Goal: Transaction & Acquisition: Purchase product/service

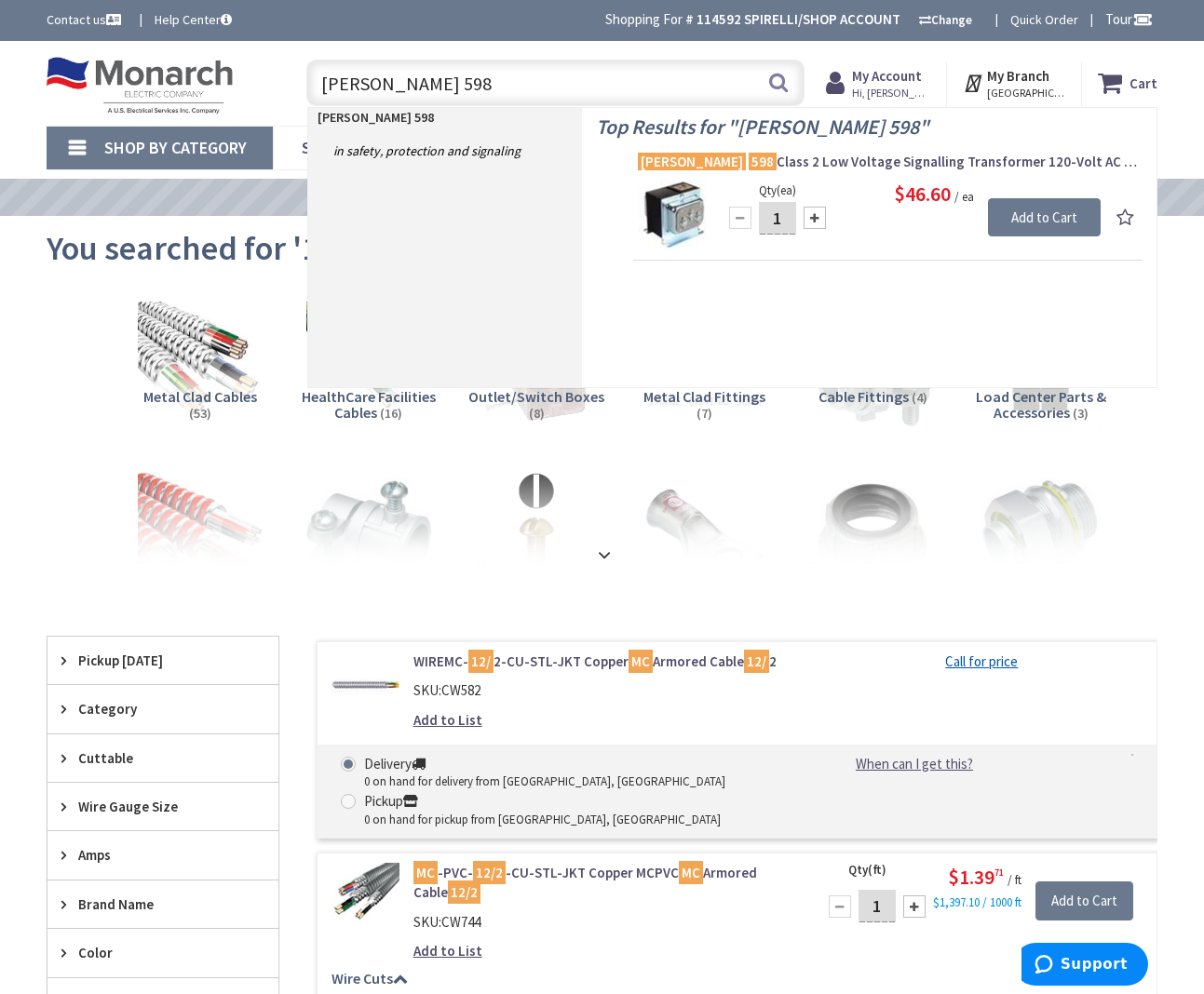
click at [554, 83] on input "Edwards 598" at bounding box center [556, 82] width 498 height 47
drag, startPoint x: 436, startPoint y: 86, endPoint x: 299, endPoint y: 75, distance: 137.4
click at [299, 75] on div "Edwards 598 Edwards 598 Search" at bounding box center [551, 81] width 508 height 59
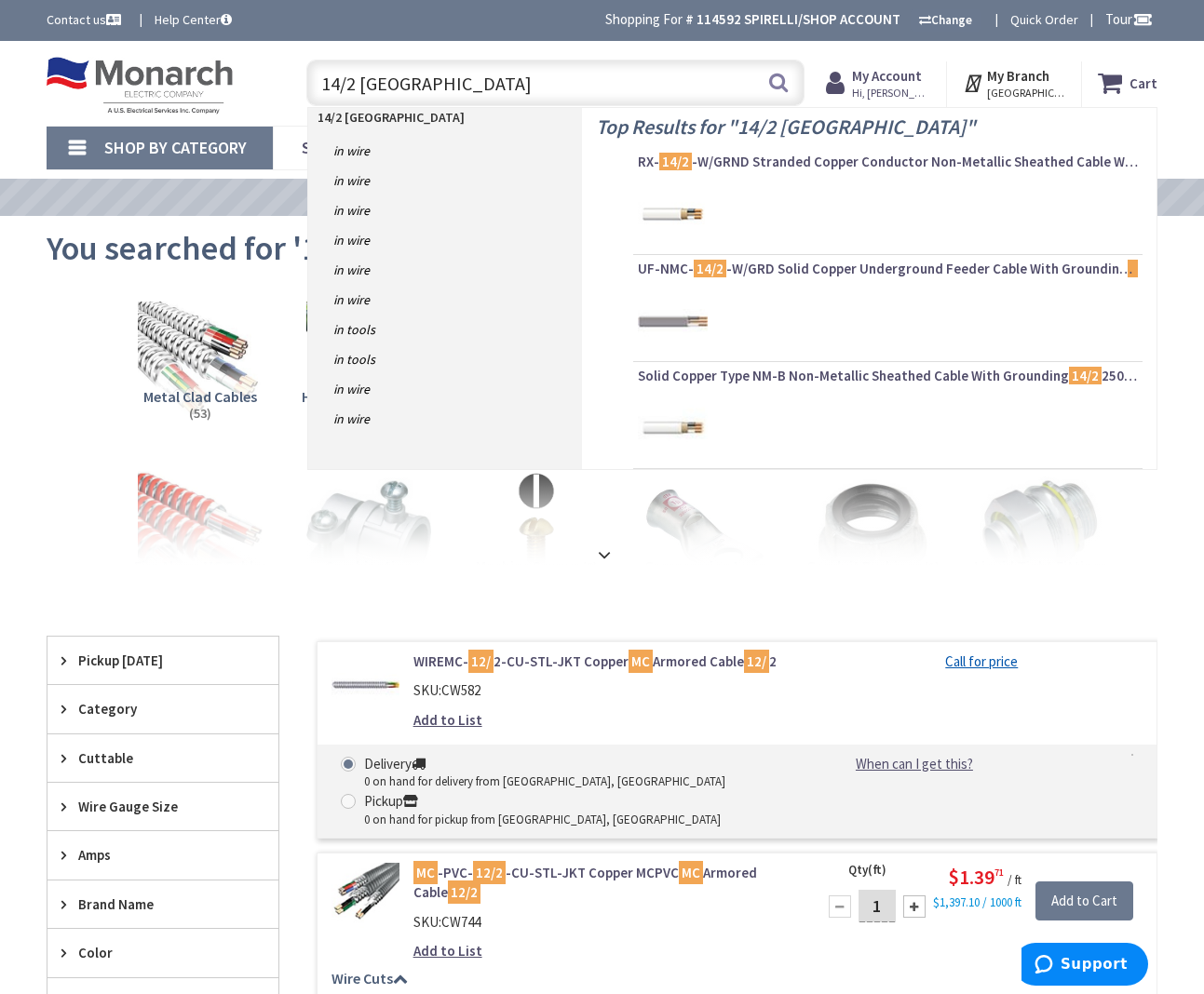
type input "14/2 ROMEX"
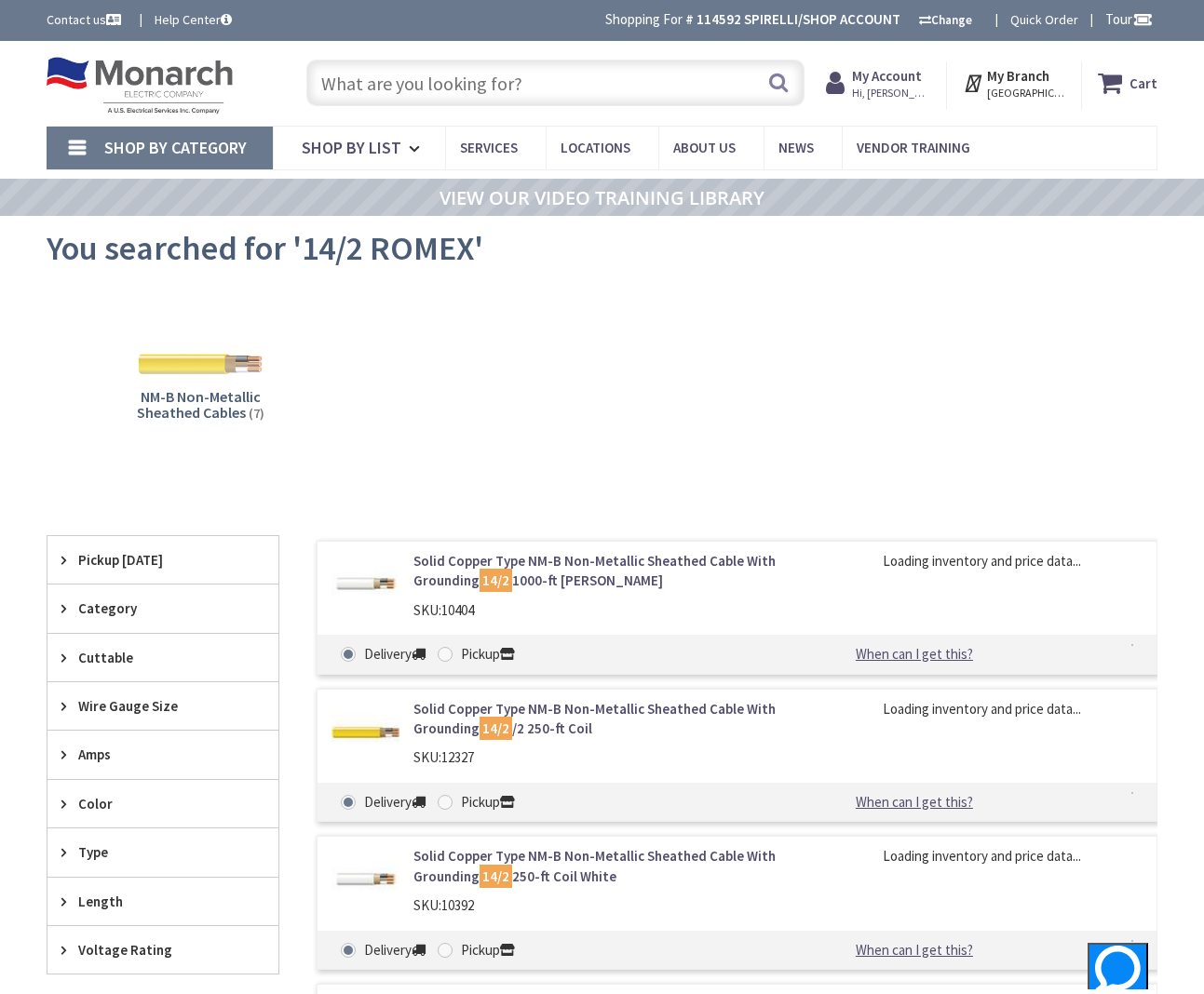
type input "[GEOGRAPHIC_DATA], [GEOGRAPHIC_DATA]"
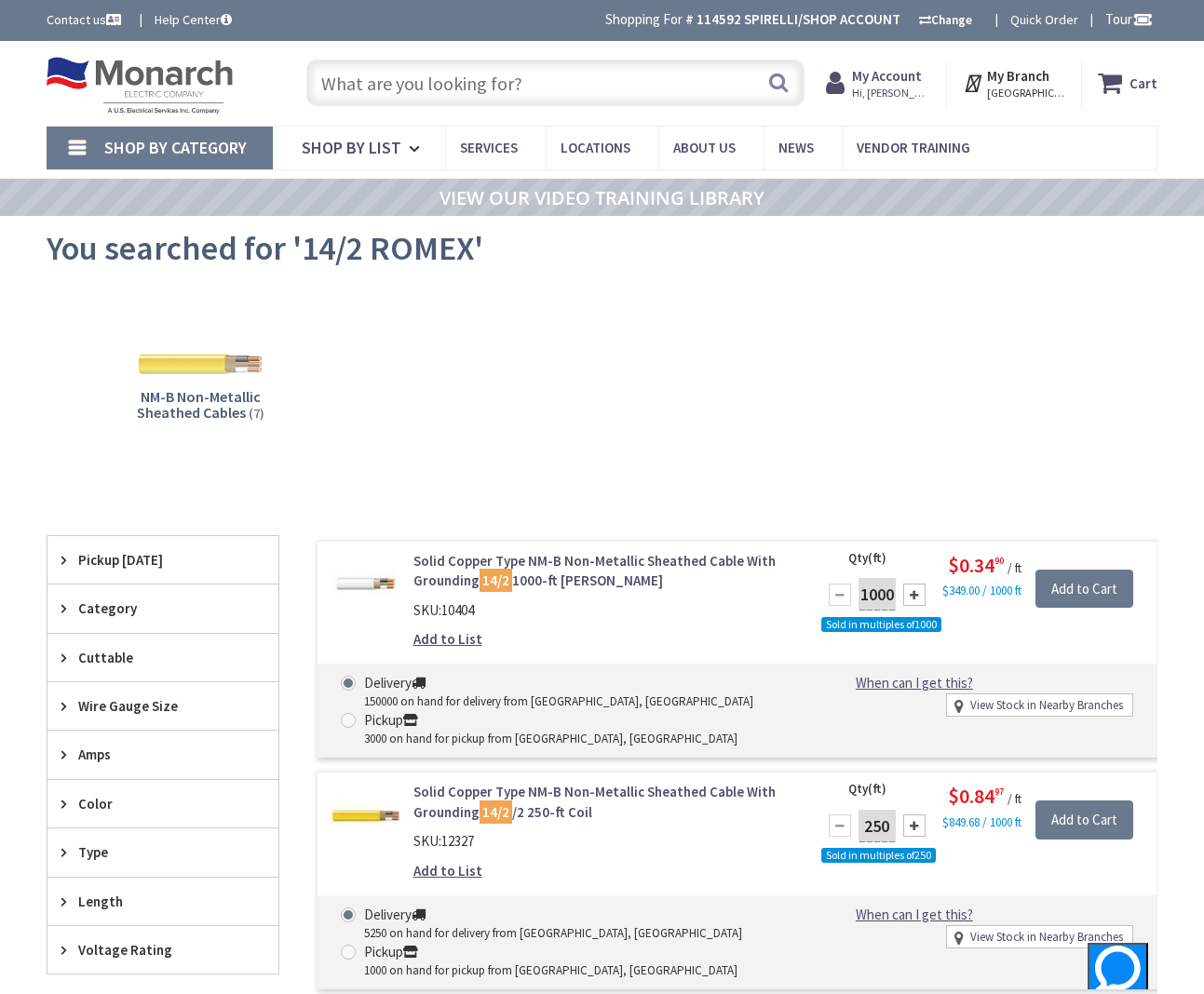
drag, startPoint x: 548, startPoint y: 83, endPoint x: 629, endPoint y: 50, distance: 87.5
click at [549, 80] on input "text" at bounding box center [556, 82] width 498 height 47
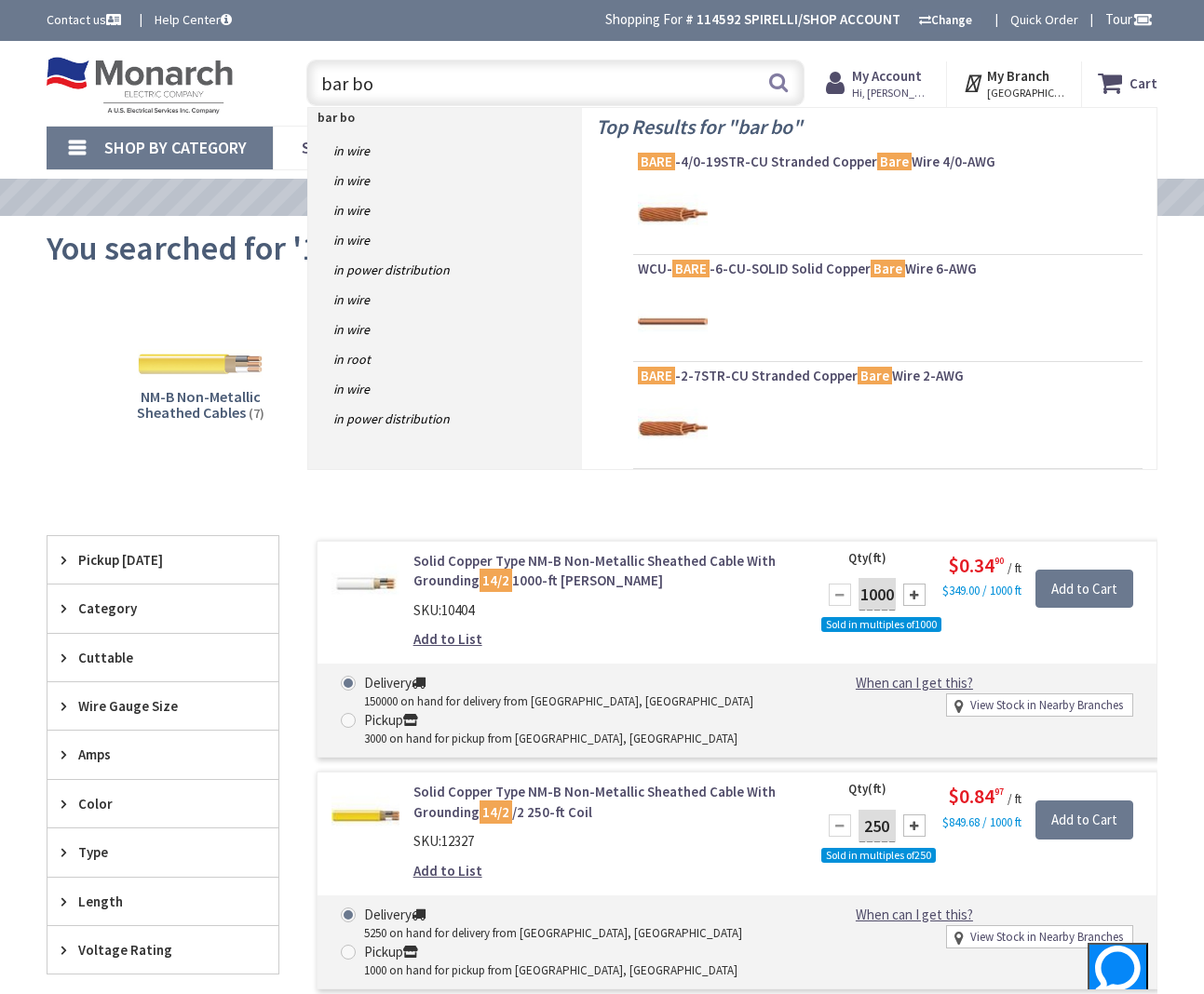
type input "bar box"
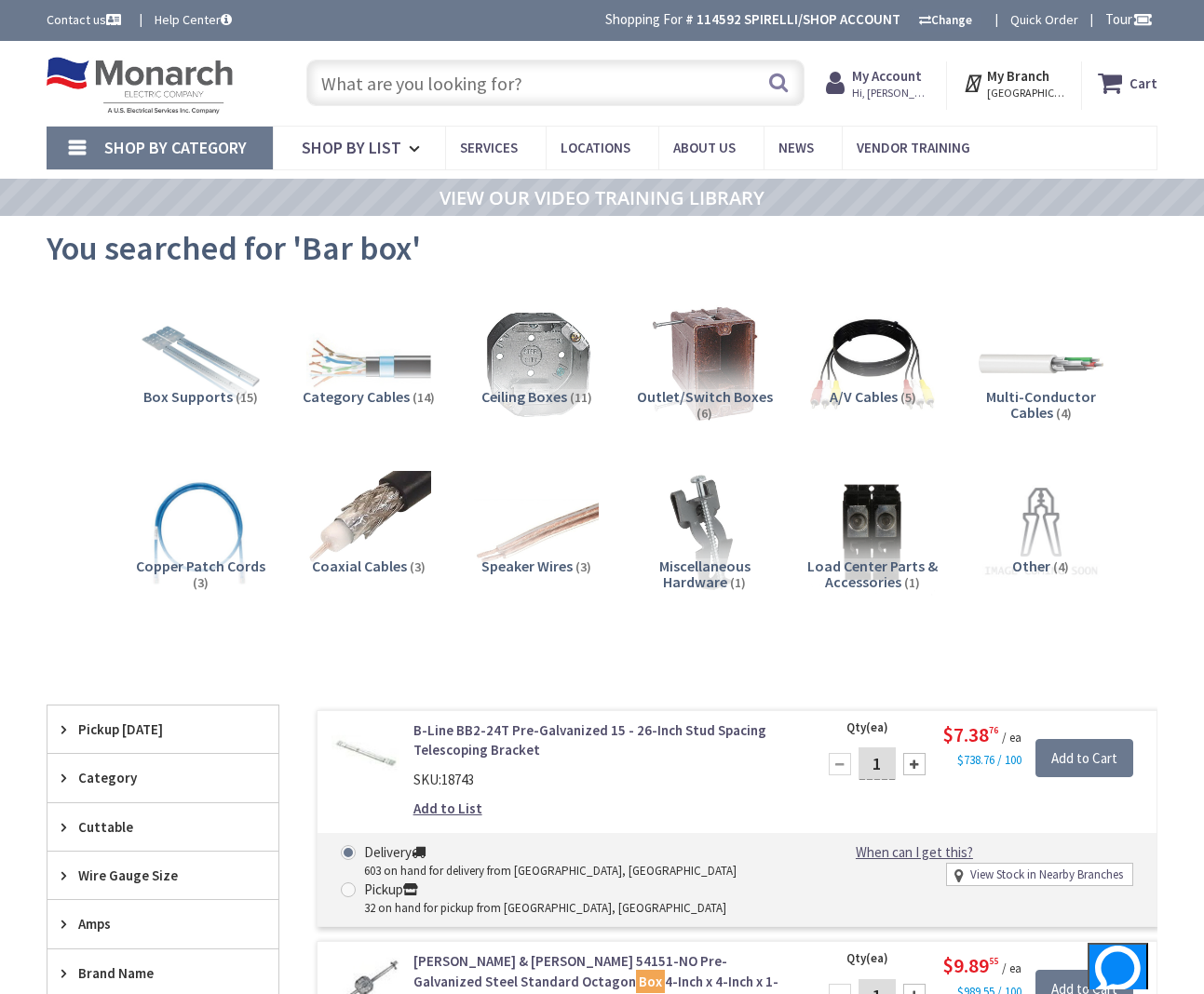
click at [498, 86] on input "text" at bounding box center [556, 82] width 498 height 47
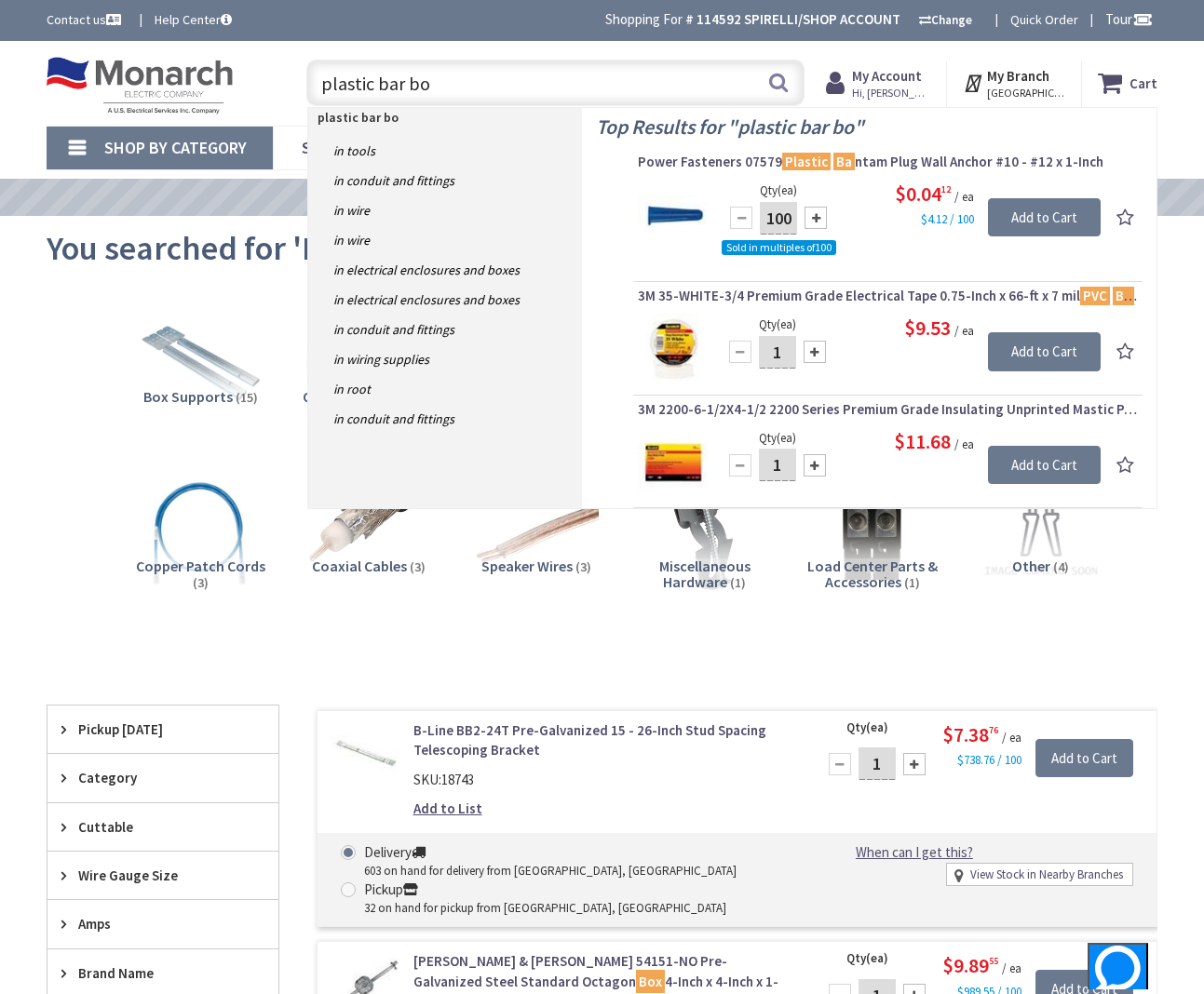
type input "plastic bar box"
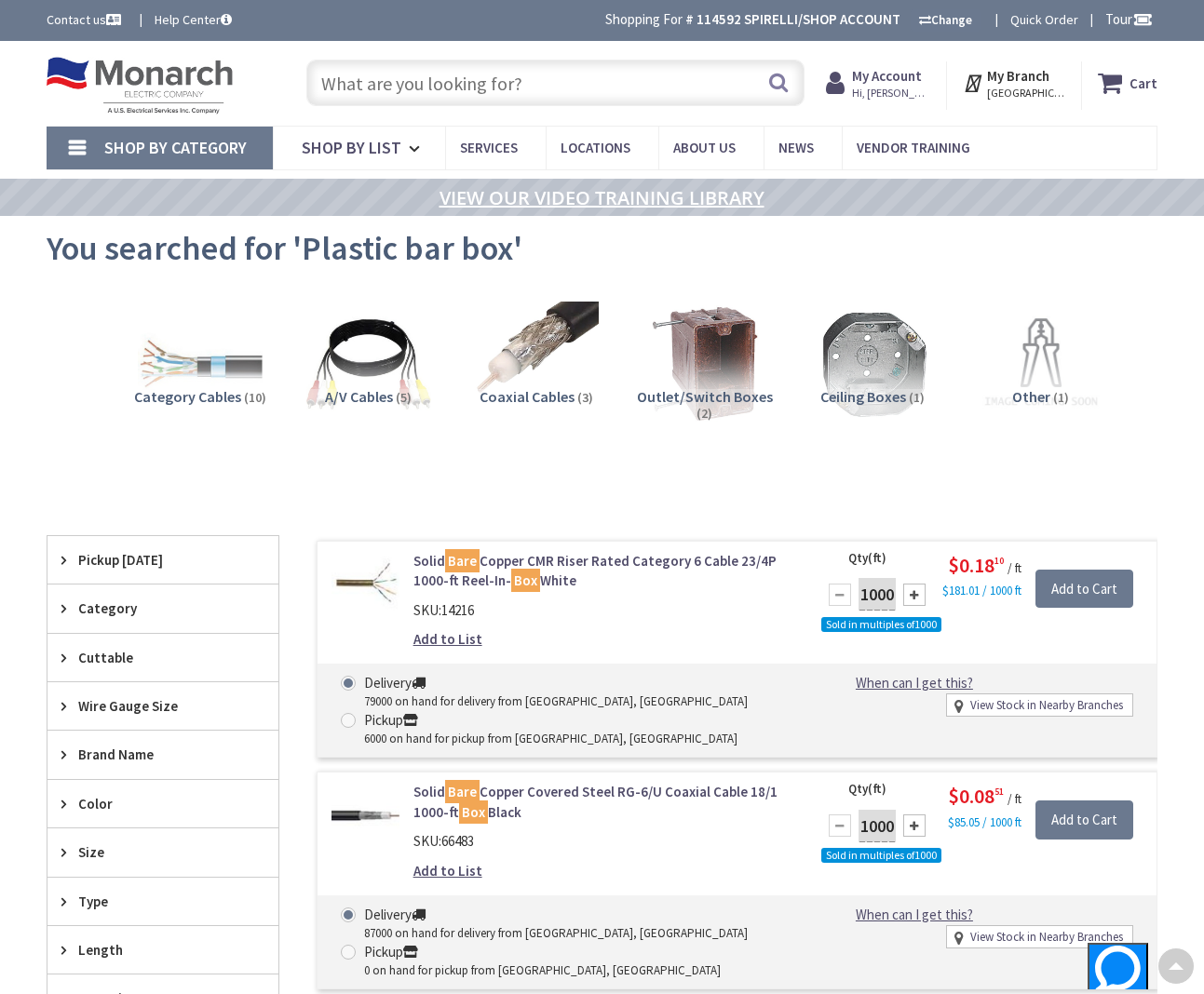
scroll to position [1, 0]
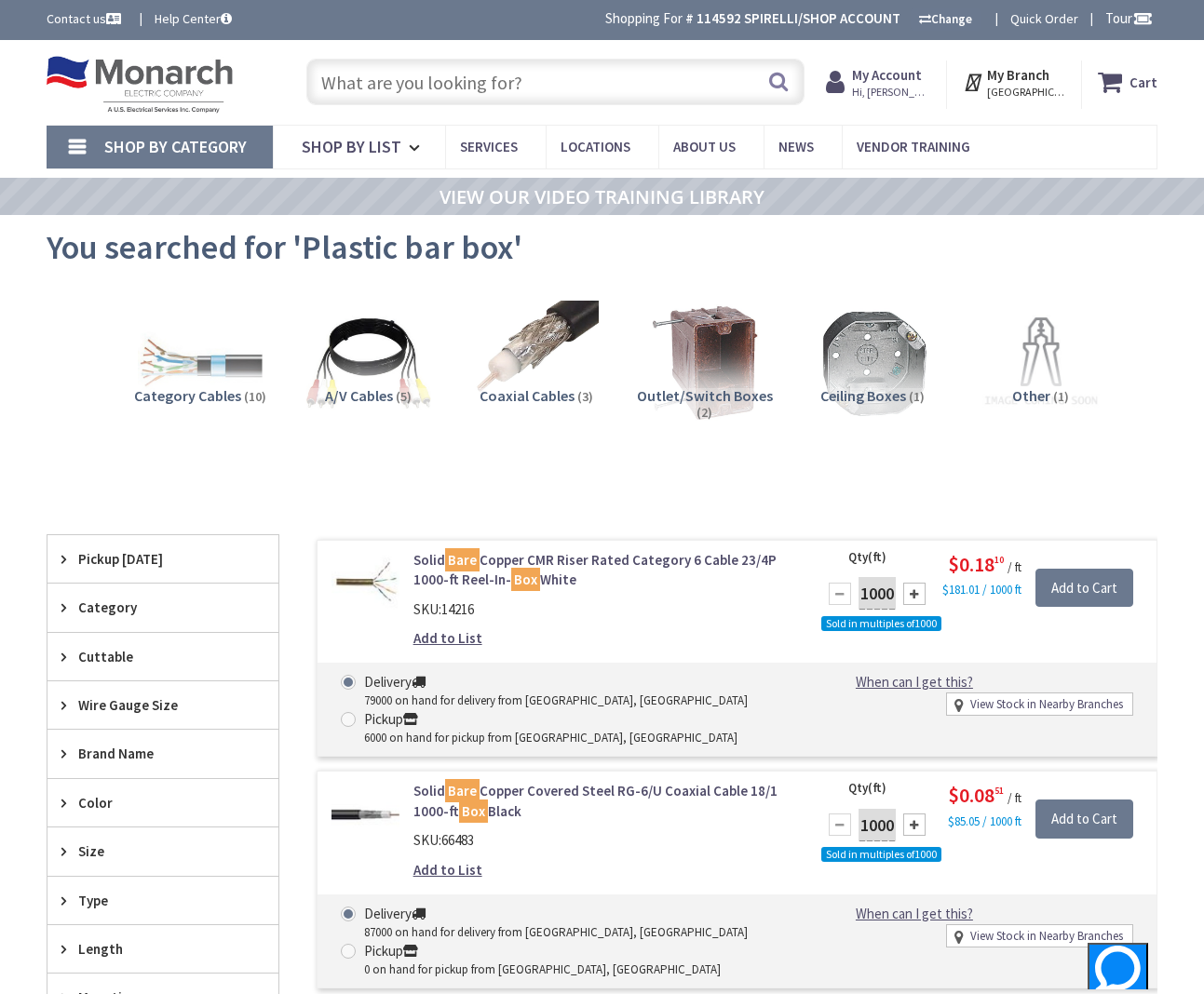
click at [437, 79] on input "text" at bounding box center [556, 81] width 498 height 47
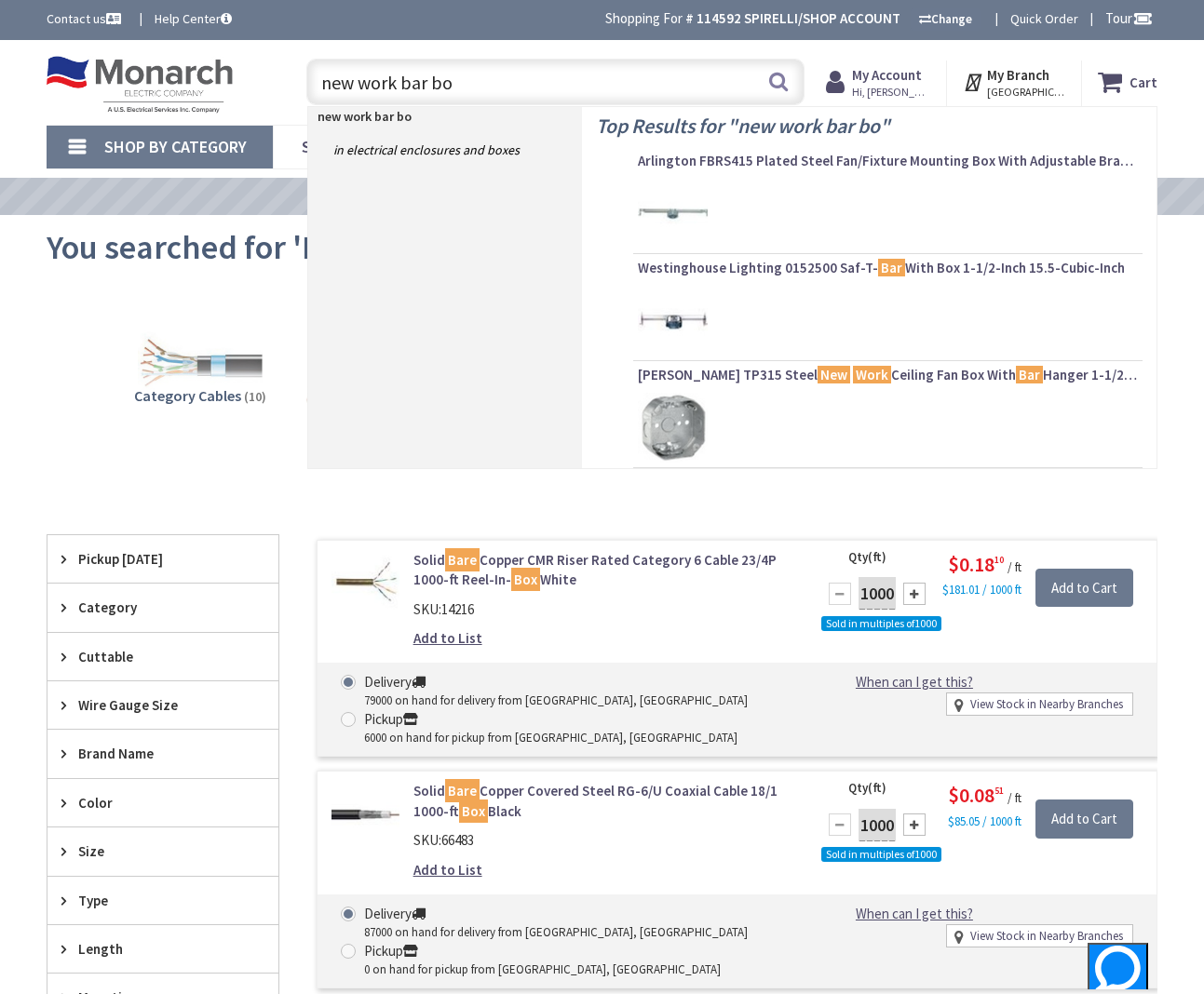
type input "new work bar box"
